Goal: Find specific page/section: Find specific page/section

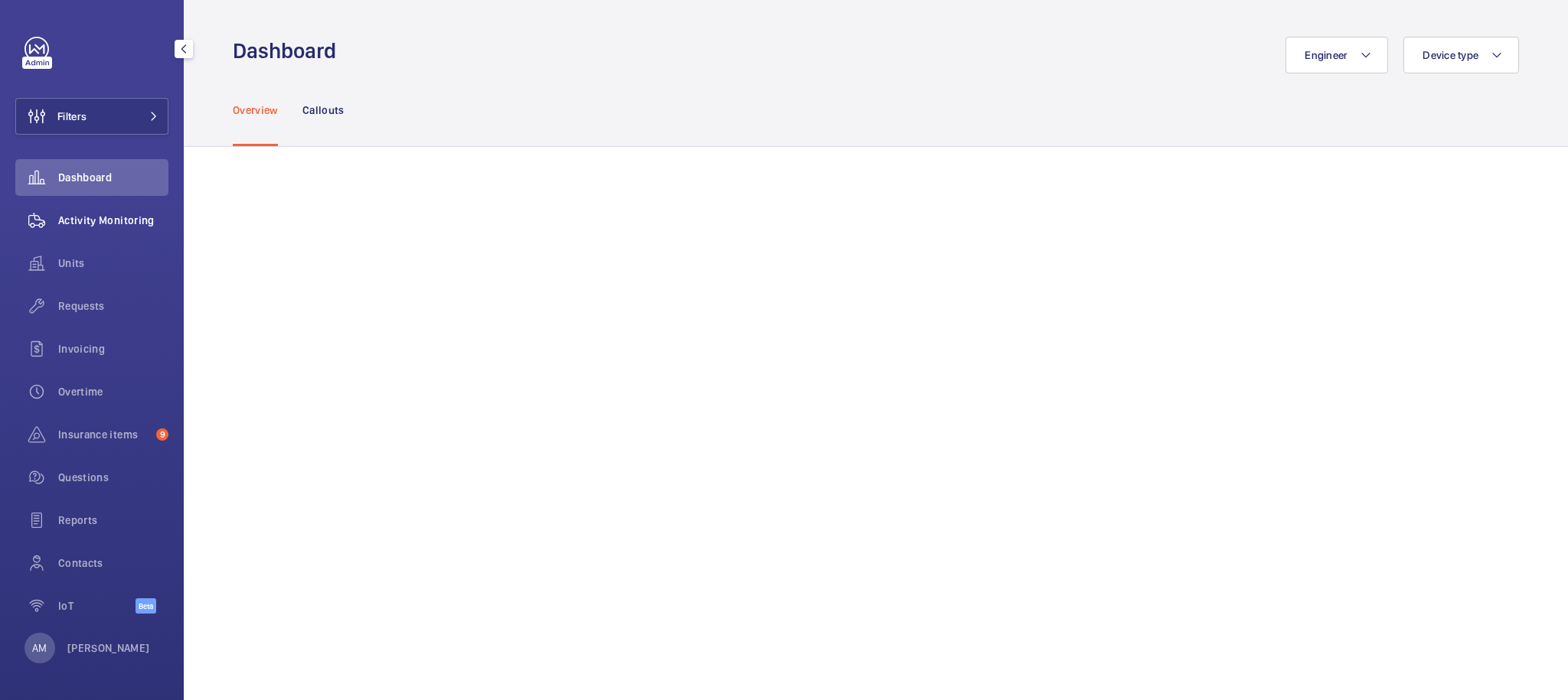
click at [105, 225] on span "Activity Monitoring" at bounding box center [113, 220] width 111 height 15
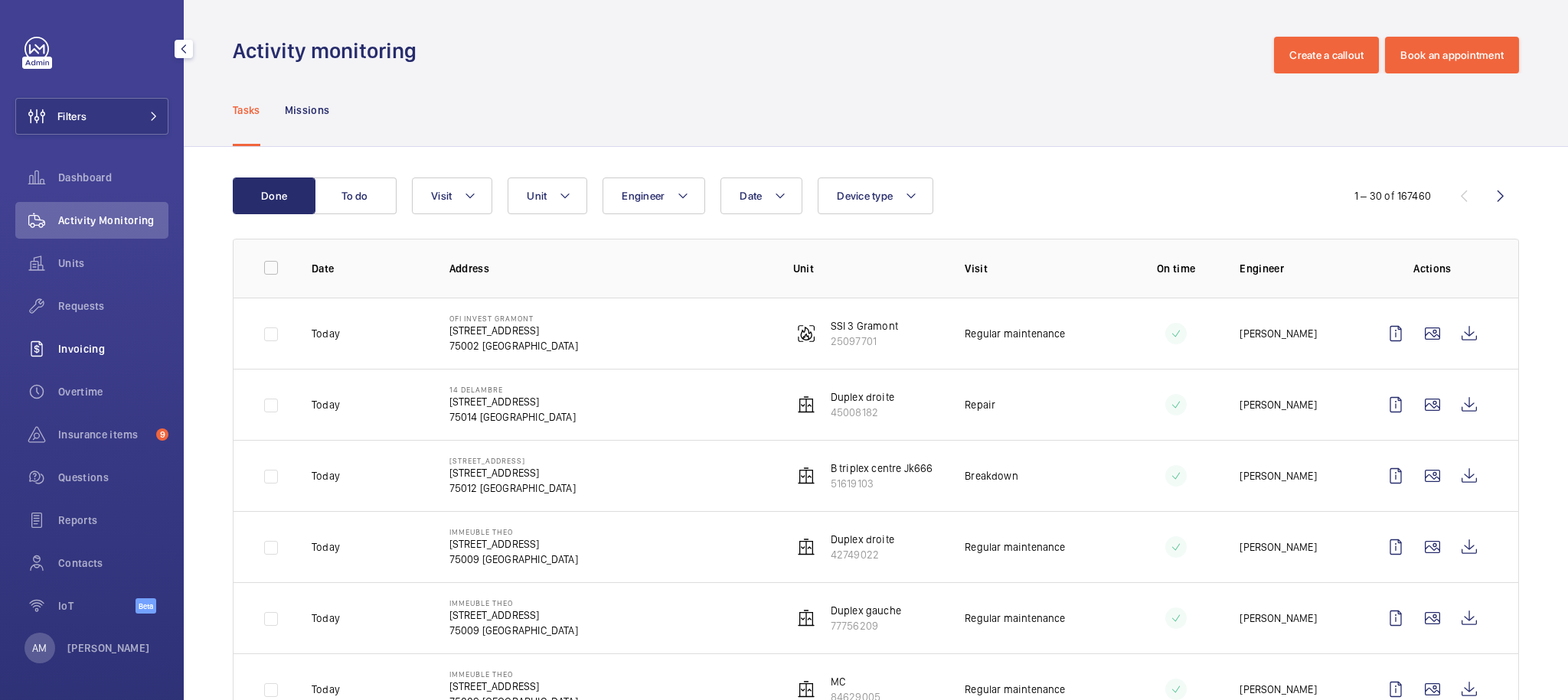
click at [98, 351] on span "Invoicing" at bounding box center [113, 349] width 111 height 15
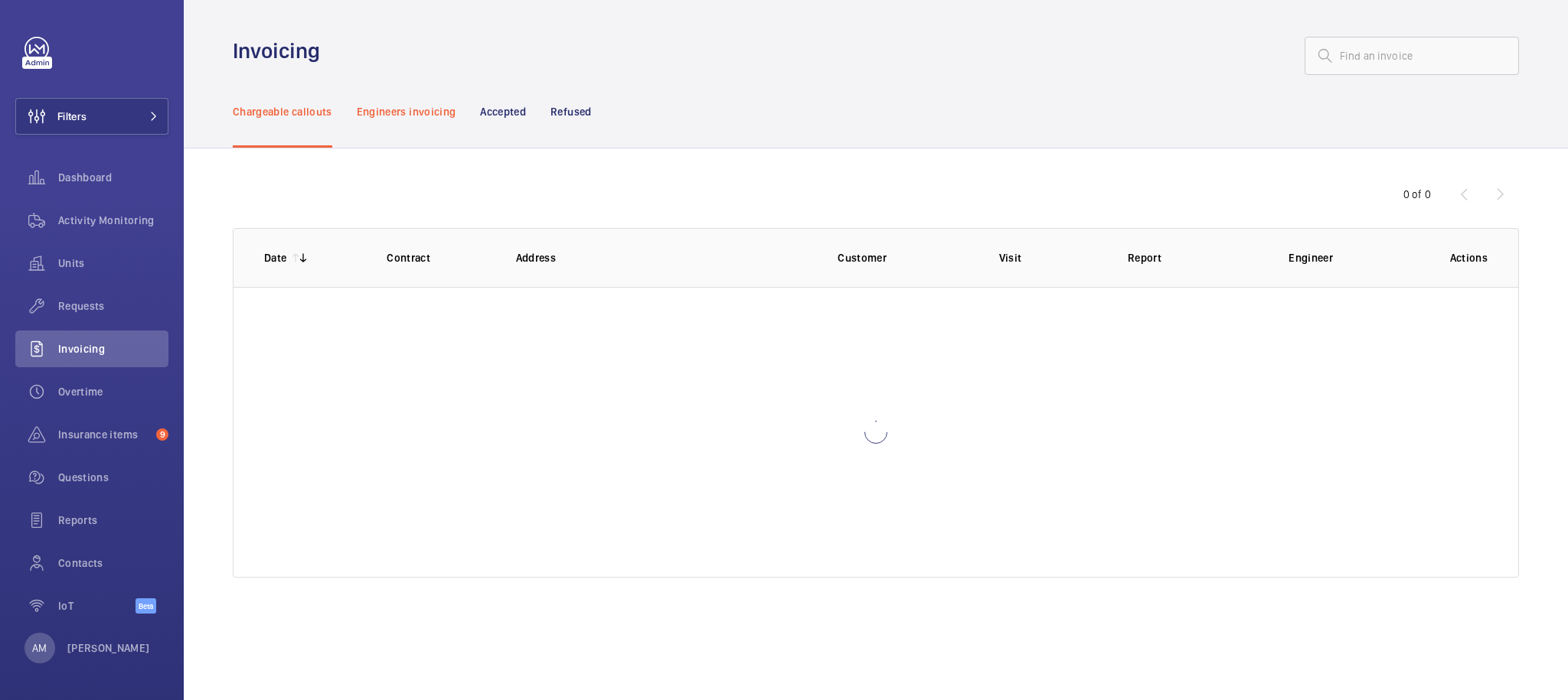
click at [378, 115] on p "Engineers invoicing" at bounding box center [406, 111] width 100 height 15
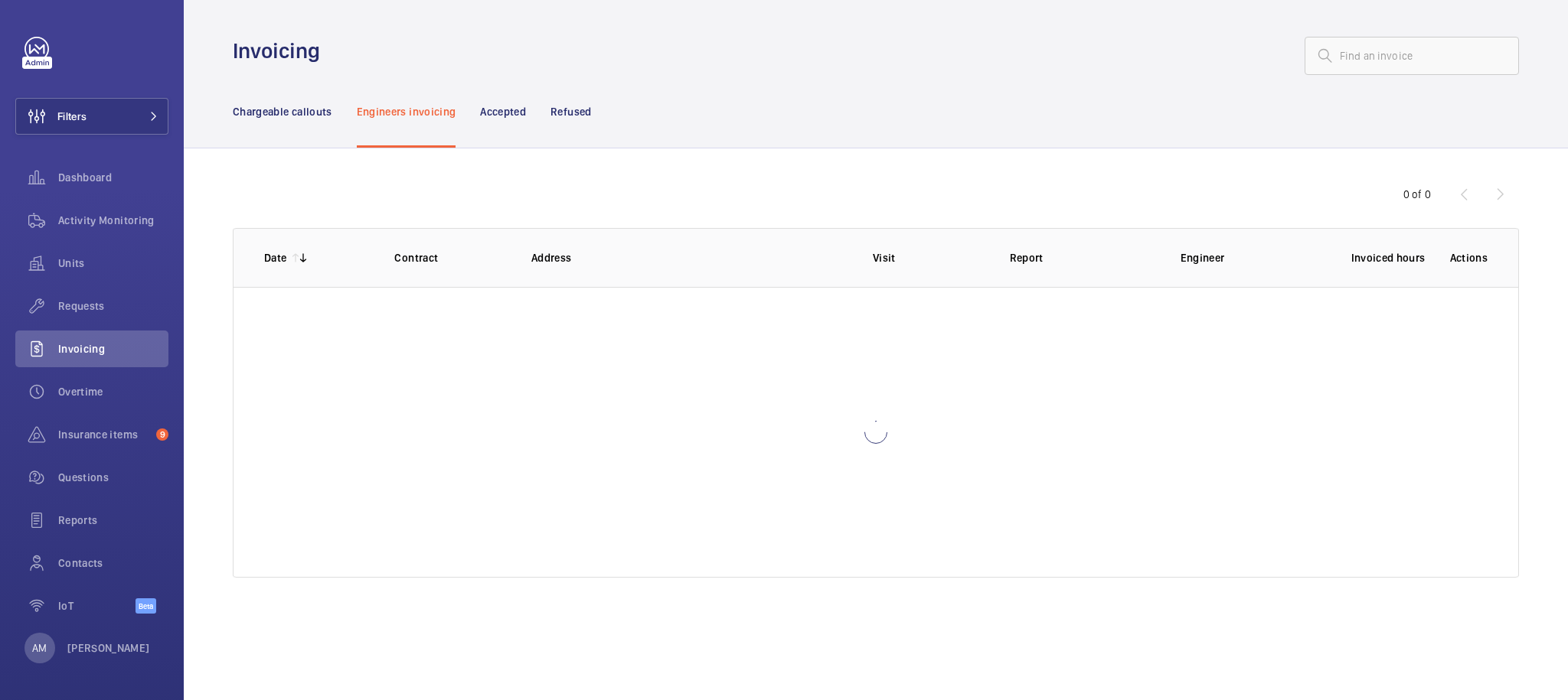
click at [664, 170] on div "0 of 0 Date Contract Address Visit Report Engineer Invoiced hours Actions" at bounding box center [876, 382] width 1384 height 466
click at [664, 170] on div "0 of 0 Date Contract Address Visit Report Engineer Invoiced hours Actions Serve…" at bounding box center [876, 382] width 1384 height 466
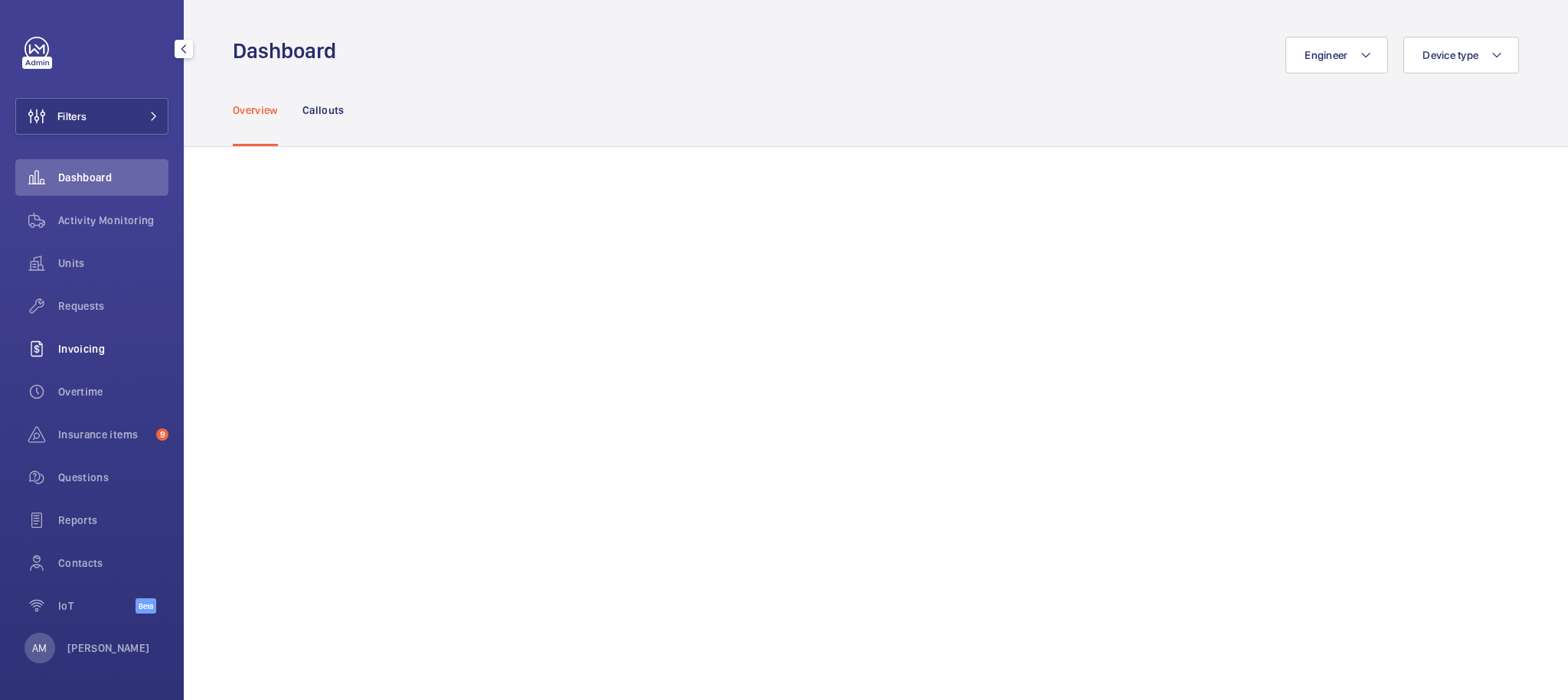
click at [94, 355] on span "Invoicing" at bounding box center [113, 349] width 111 height 15
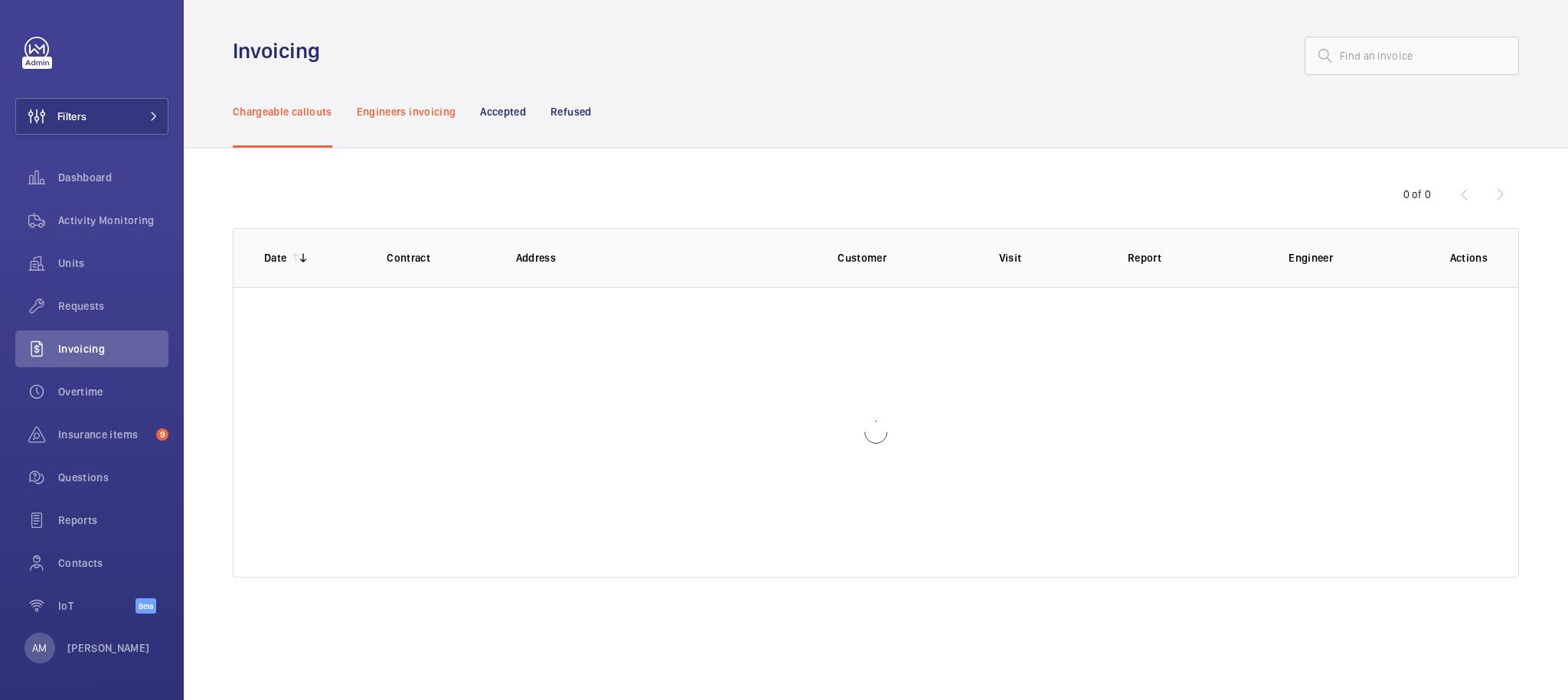
click at [395, 106] on p "Engineers invoicing" at bounding box center [406, 111] width 100 height 15
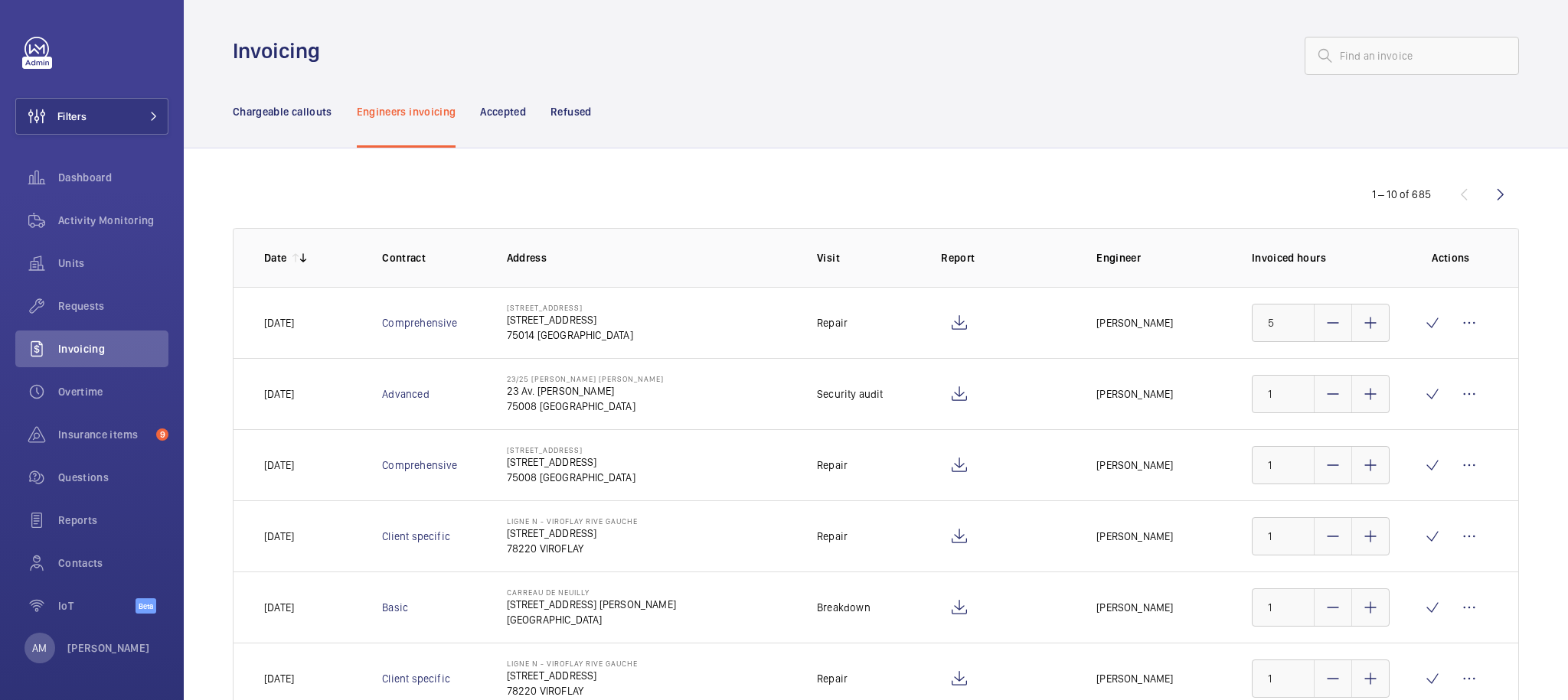
click at [476, 100] on nav "Chargeable callouts Engineers invoicing Accepted Refused" at bounding box center [412, 111] width 359 height 73
click at [496, 112] on p "Accepted" at bounding box center [502, 111] width 46 height 15
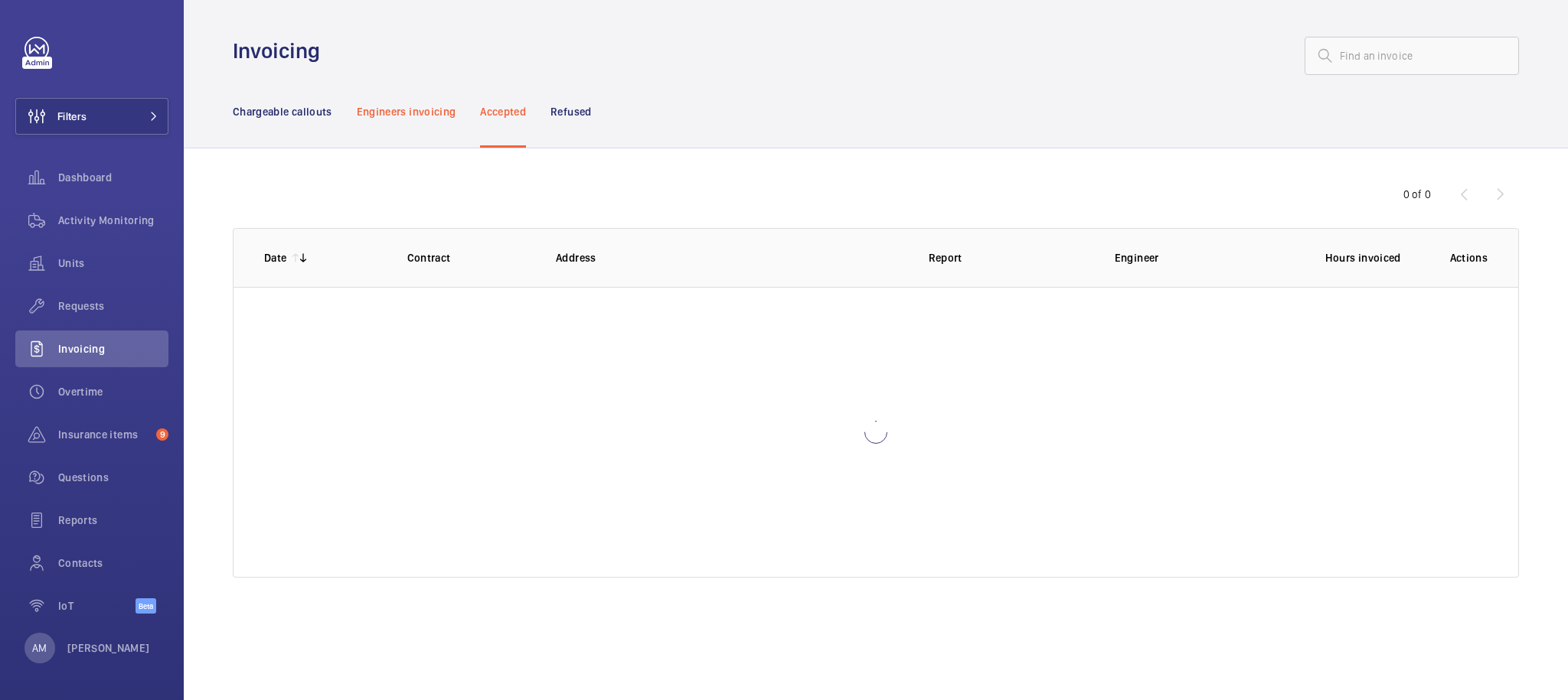
click at [414, 119] on p "Engineers invoicing" at bounding box center [406, 111] width 100 height 15
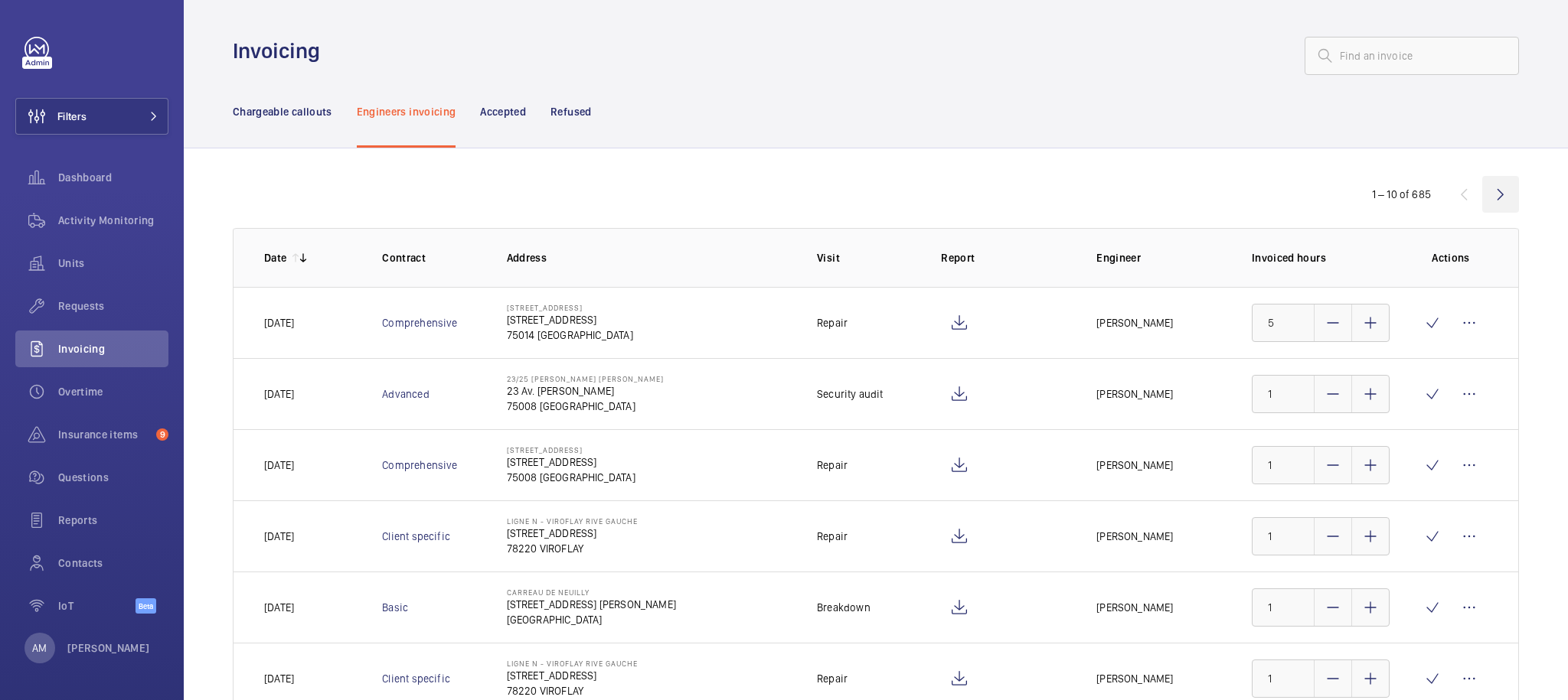
click at [1491, 192] on wm-front-icon-button at bounding box center [1500, 195] width 37 height 37
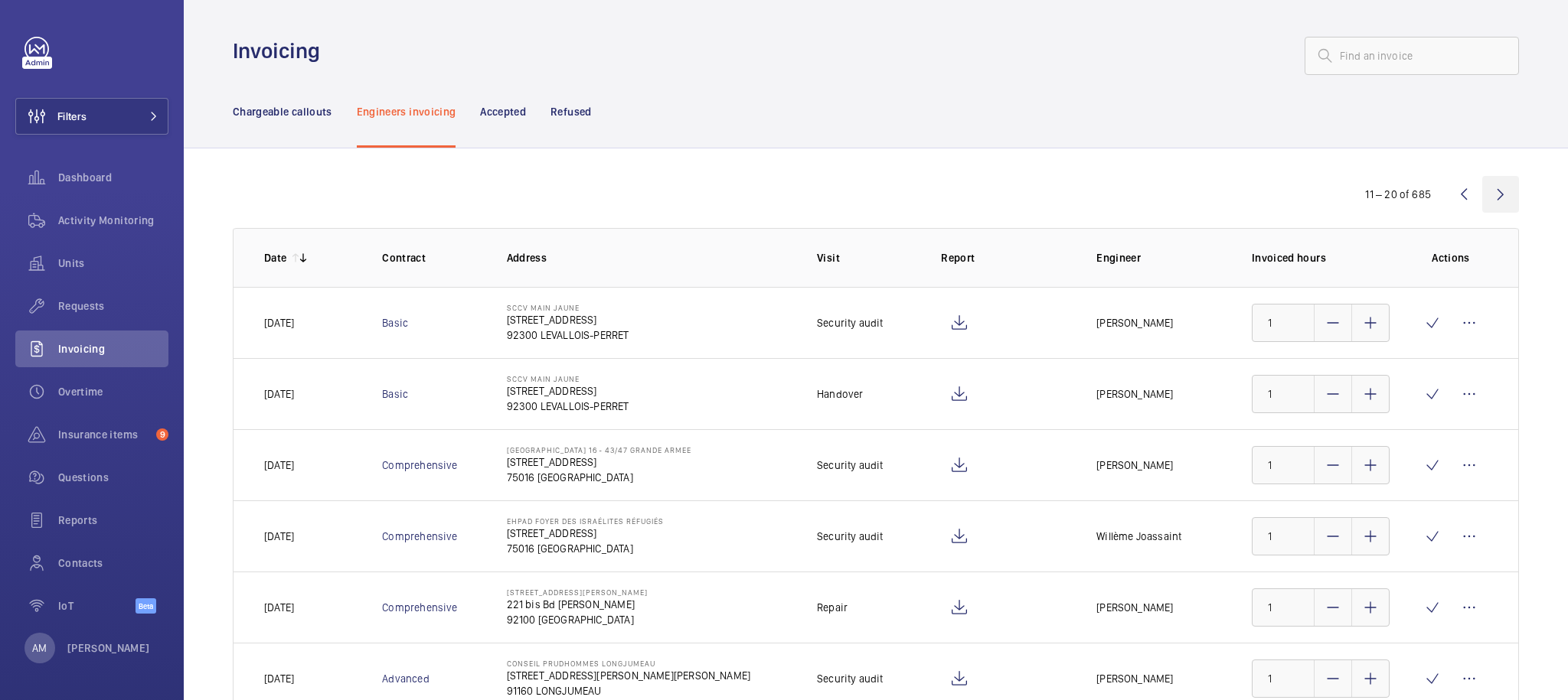
click at [1482, 195] on wm-front-icon-button at bounding box center [1500, 195] width 37 height 37
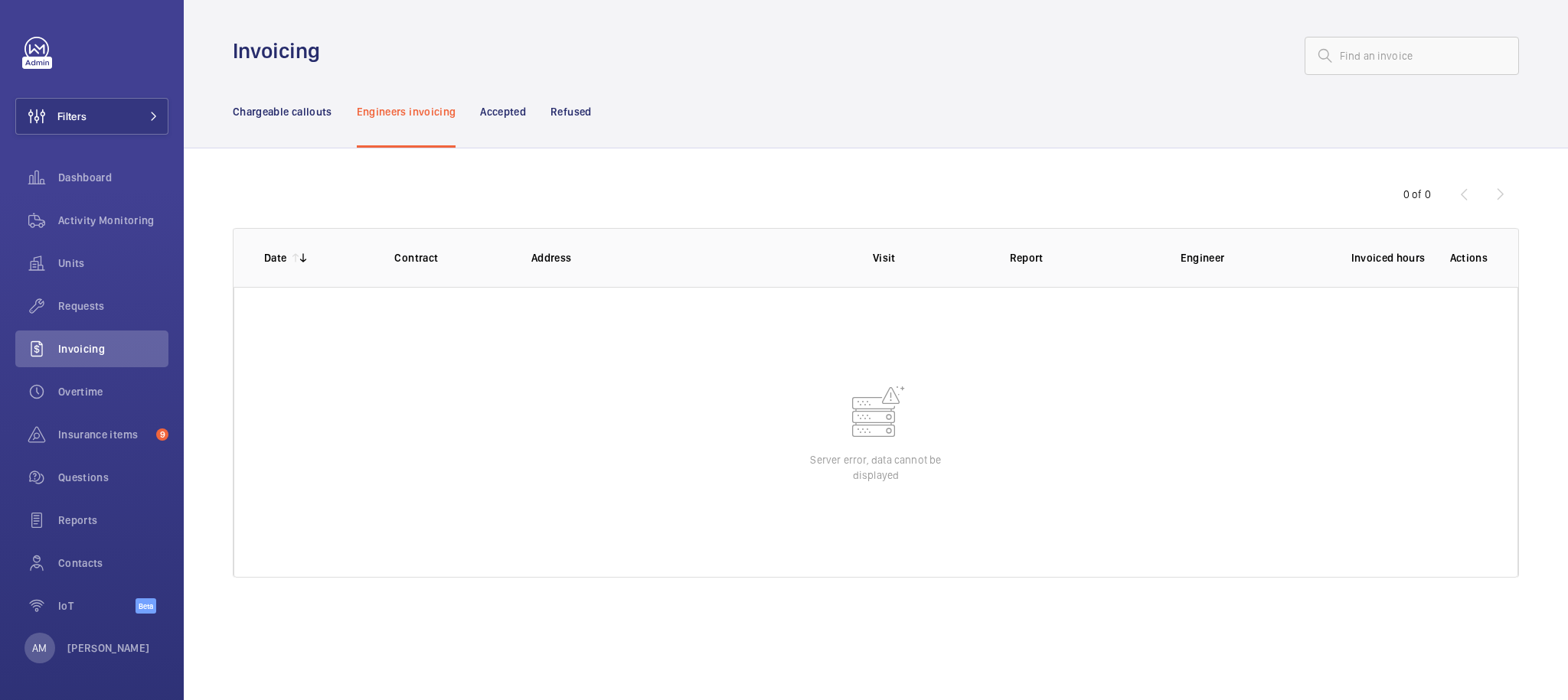
click at [1455, 201] on div "0 of 0" at bounding box center [1427, 194] width 184 height 19
drag, startPoint x: 820, startPoint y: 182, endPoint x: 814, endPoint y: 170, distance: 13.4
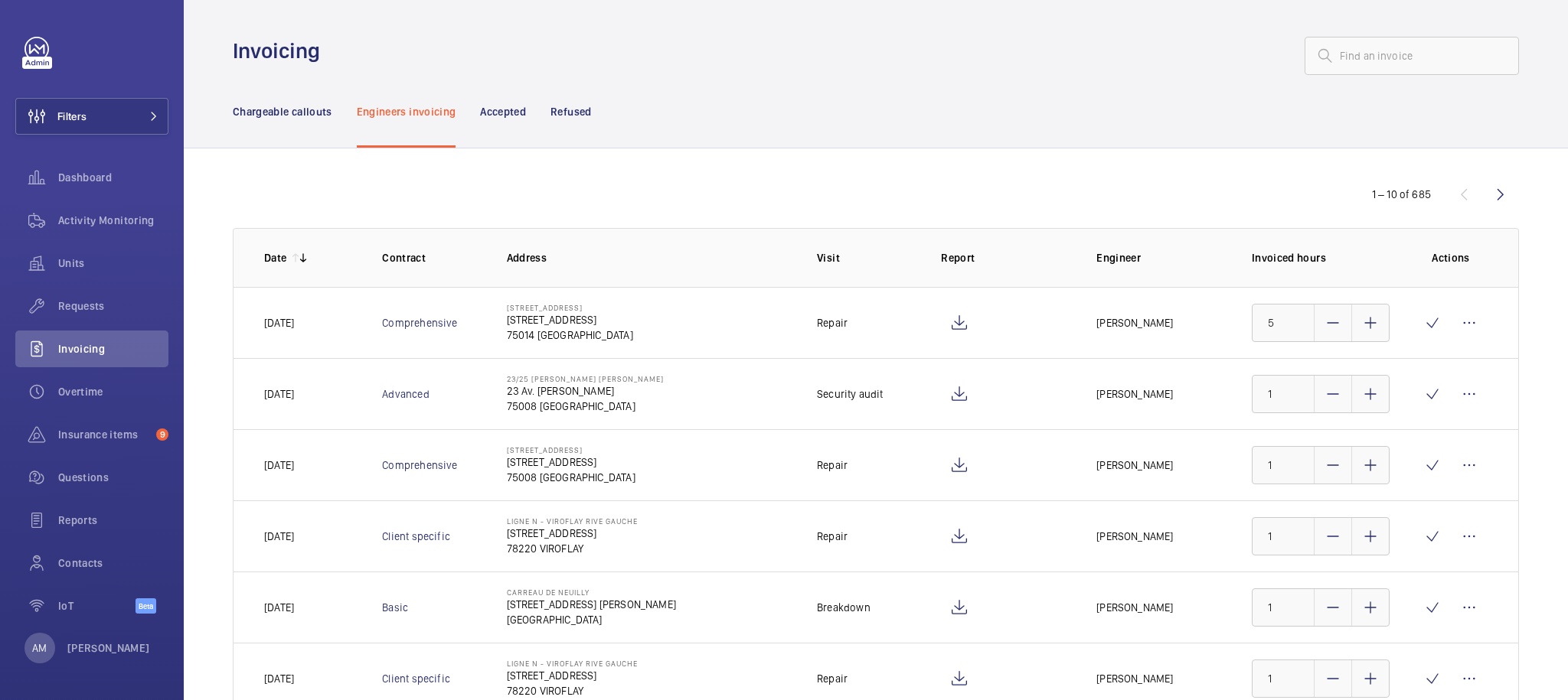
click at [1451, 190] on div "1 – 10 of 685" at bounding box center [1427, 194] width 184 height 19
click at [916, 156] on div "1 – 10 of 685 Date Contract Address Visit Report Engineer Invoiced hours Action…" at bounding box center [876, 593] width 1384 height 888
